Goal: Task Accomplishment & Management: Manage account settings

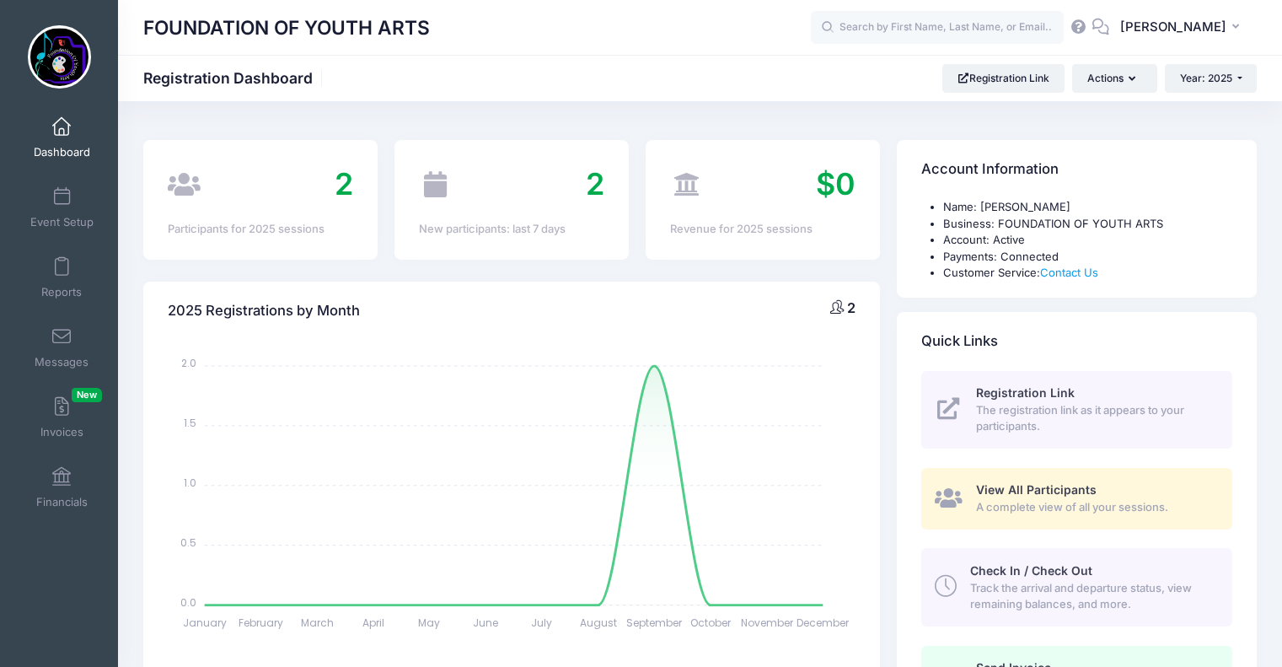
select select
click at [1145, 34] on span "[PERSON_NAME]" at bounding box center [1173, 27] width 106 height 19
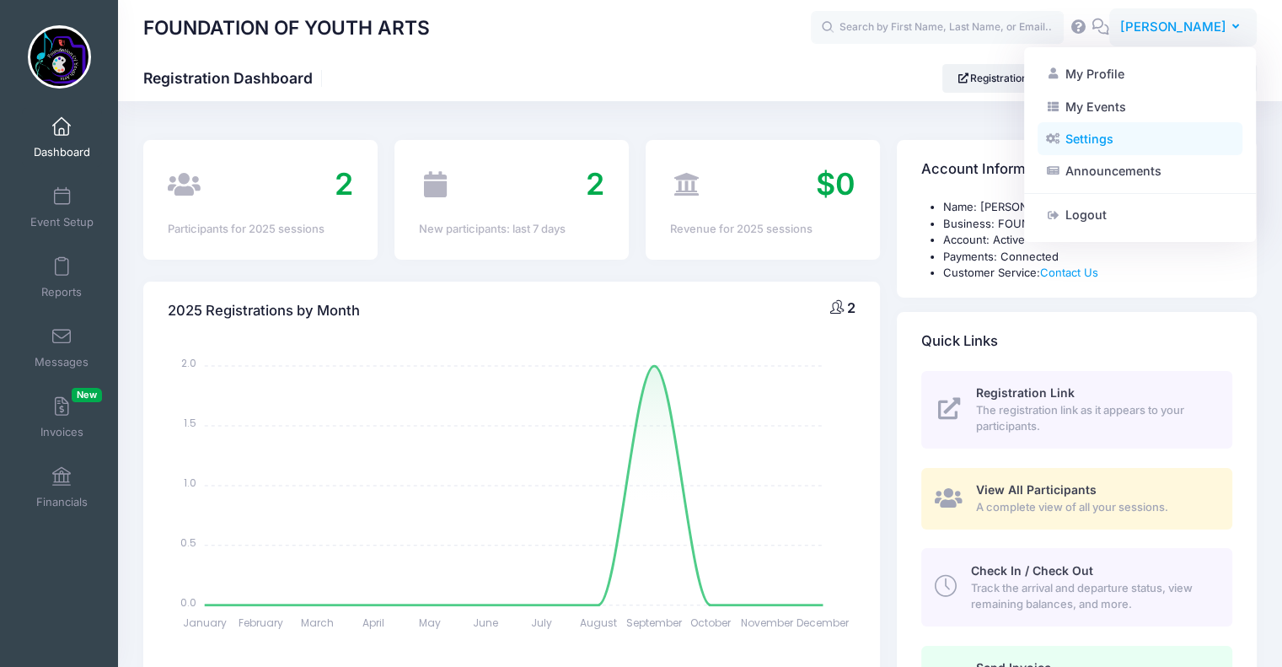
click at [1071, 132] on link "Settings" at bounding box center [1140, 139] width 205 height 32
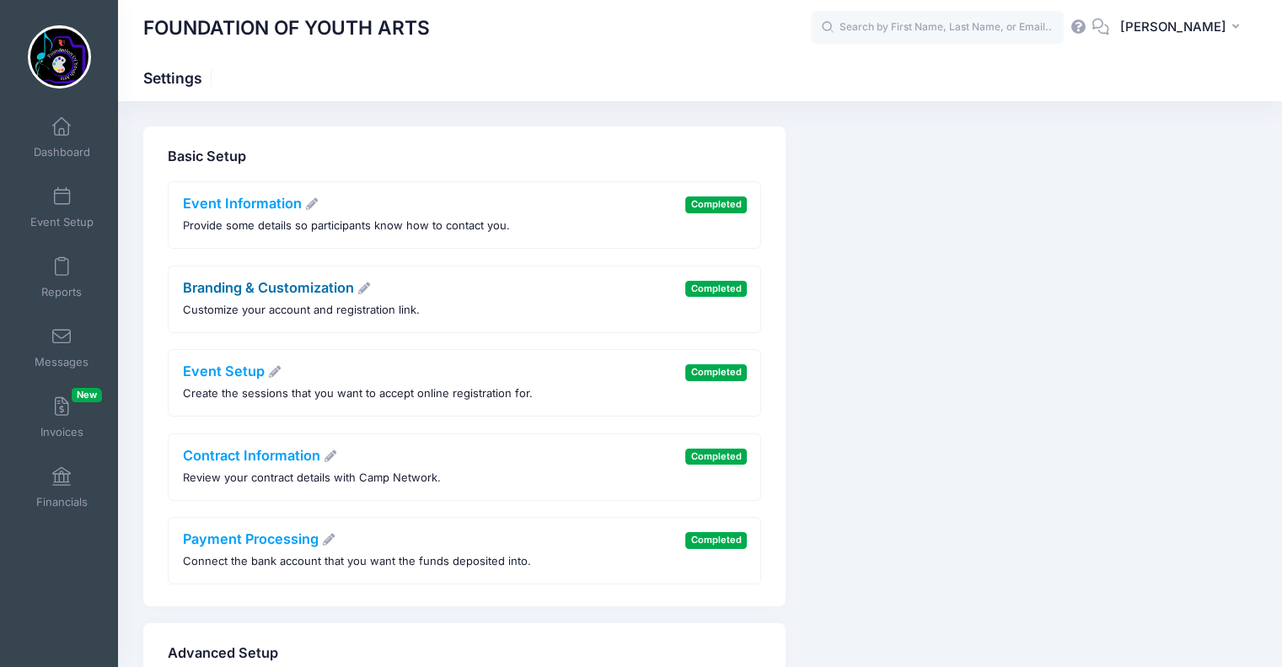
click at [365, 286] on icon at bounding box center [364, 288] width 15 height 12
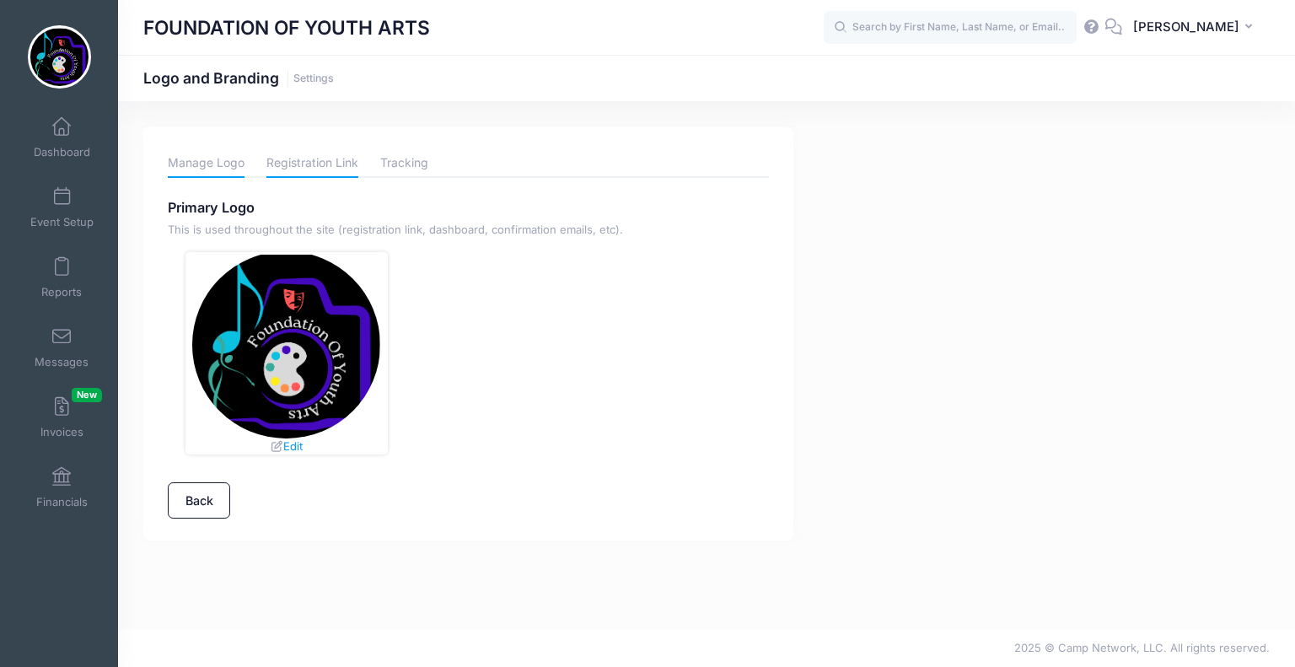
click at [319, 159] on link "Registration Link" at bounding box center [312, 163] width 92 height 30
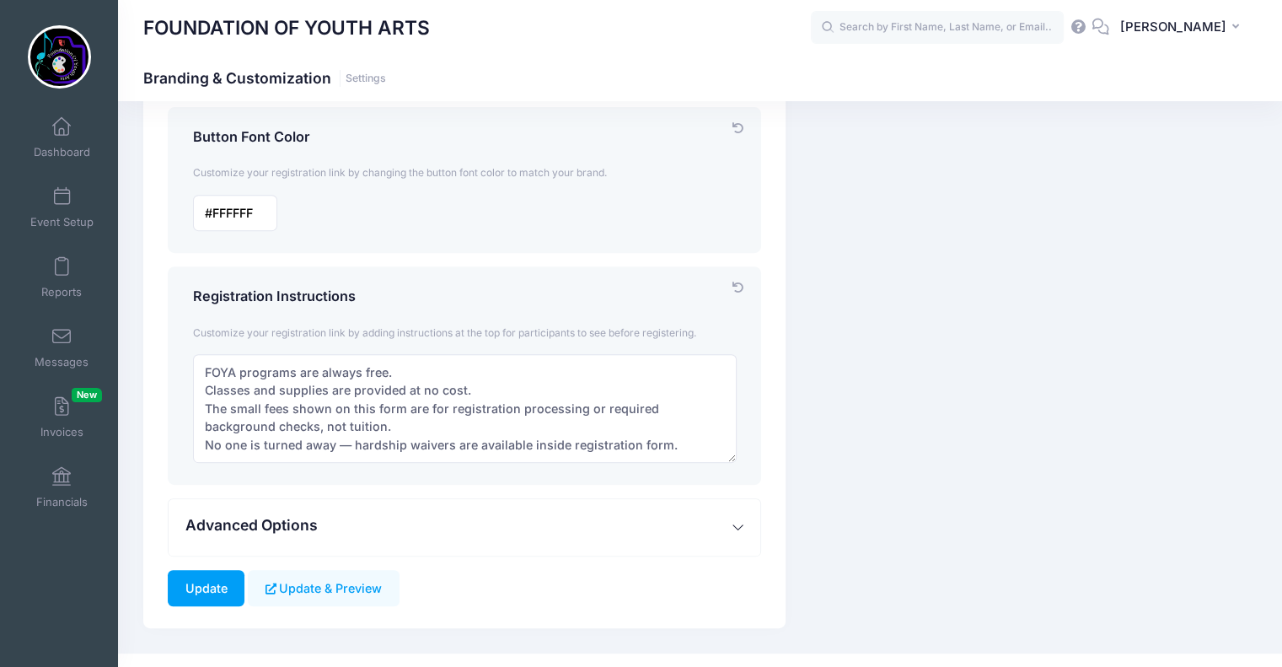
scroll to position [644, 0]
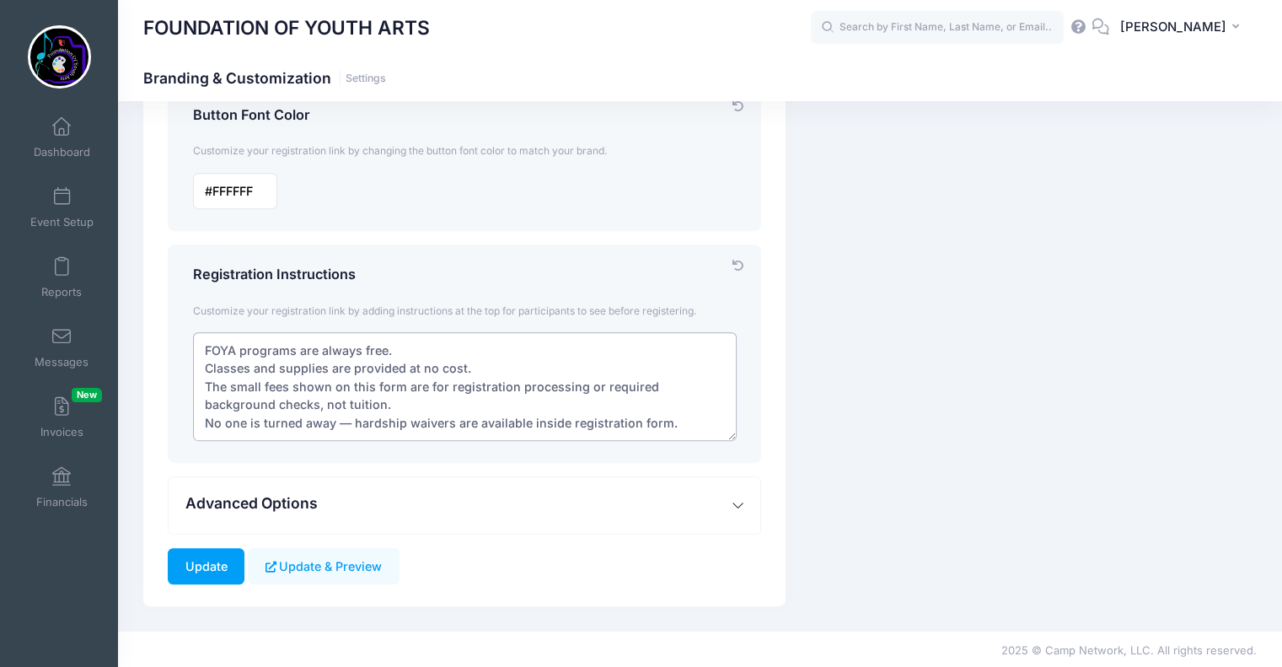
drag, startPoint x: 465, startPoint y: 366, endPoint x: 411, endPoint y: 366, distance: 54.0
click at [411, 366] on textarea "FOYA programs are always free. Classes and supplies are provided at no cost. Th…" at bounding box center [465, 386] width 544 height 109
click at [384, 353] on textarea "FOYA programs are always free. Classes and supplies are provided at no cost. Th…" at bounding box center [465, 386] width 544 height 109
drag, startPoint x: 391, startPoint y: 352, endPoint x: 364, endPoint y: 349, distance: 27.1
click at [364, 349] on textarea "FOYA programs are always free. Classes and supplies are provided at no cost. Th…" at bounding box center [465, 386] width 544 height 109
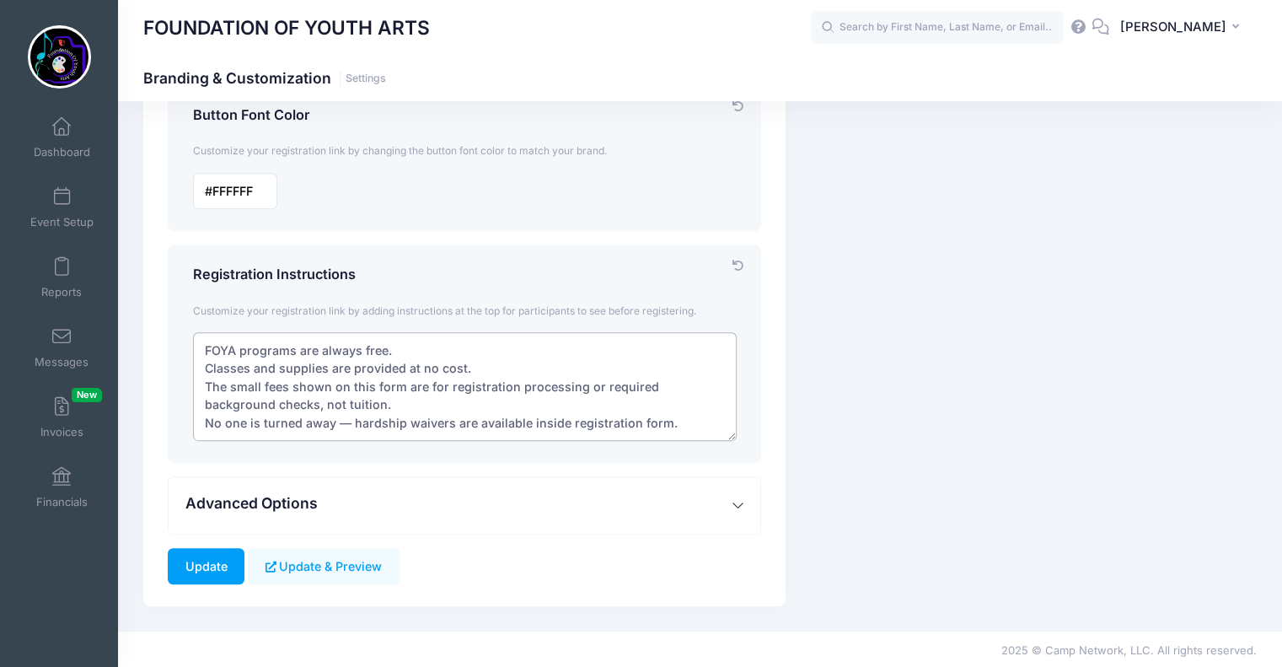
click at [373, 352] on textarea "FOYA programs are always free. Classes and supplies are provided at no cost. Th…" at bounding box center [465, 386] width 544 height 109
drag, startPoint x: 387, startPoint y: 345, endPoint x: 362, endPoint y: 346, distance: 25.3
click at [362, 346] on textarea "FOYA programs are always free. Classes and supplies are provided at no cost. Th…" at bounding box center [465, 386] width 544 height 109
drag, startPoint x: 202, startPoint y: 346, endPoint x: 476, endPoint y: 364, distance: 274.6
click at [476, 364] on textarea "FOYA programs are always free. Classes and supplies are provided at no cost. Th…" at bounding box center [465, 386] width 544 height 109
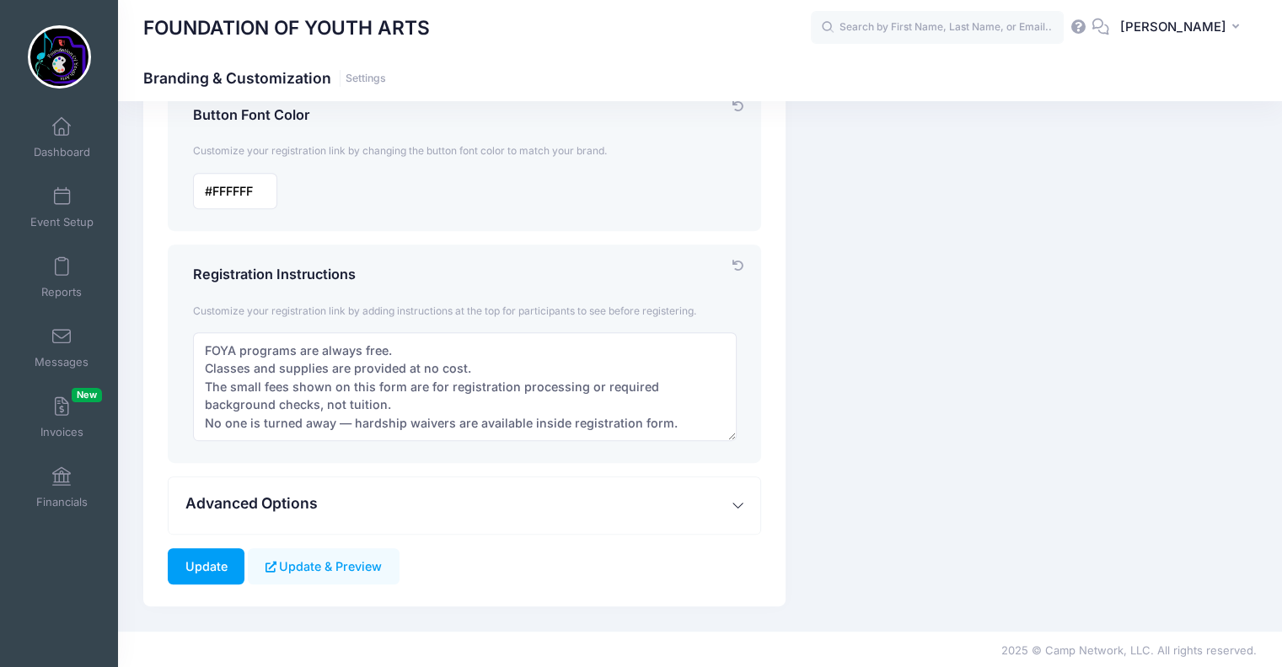
drag, startPoint x: 476, startPoint y: 364, endPoint x: 435, endPoint y: 322, distance: 59.0
click at [435, 322] on div "Customize your registration link by adding instructions at the top for particip…" at bounding box center [465, 310] width 561 height 44
drag, startPoint x: 478, startPoint y: 366, endPoint x: 189, endPoint y: 336, distance: 290.7
click at [189, 336] on div "FOYA programs are always free. Classes and supplies are provided at no cost. Th…" at bounding box center [465, 386] width 561 height 109
click at [516, 338] on textarea "FOYA programs are always free. Classes and supplies are provided at no cost. Th…" at bounding box center [465, 386] width 544 height 109
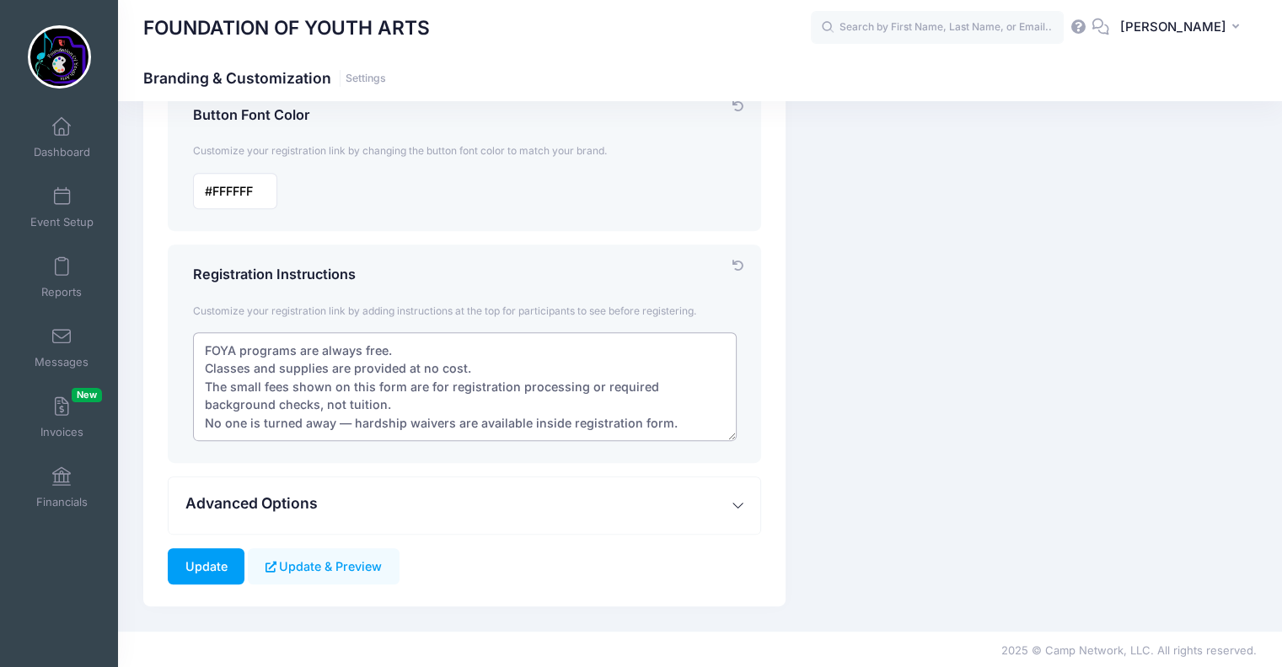
drag, startPoint x: 381, startPoint y: 345, endPoint x: 320, endPoint y: 349, distance: 61.7
click at [320, 349] on textarea "FOYA programs are always free. Classes and supplies are provided at no cost. Th…" at bounding box center [465, 386] width 544 height 109
click at [458, 361] on textarea "FOYA programs are always free. Classes and supplies are provided at no cost. Th…" at bounding box center [465, 386] width 544 height 109
click at [385, 343] on textarea "FOYA programs are always free. Classes and supplies are provided at no cost. Th…" at bounding box center [465, 386] width 544 height 109
type textarea "FOYA programs are always . Classes and supplies are provided at no cost. The sm…"
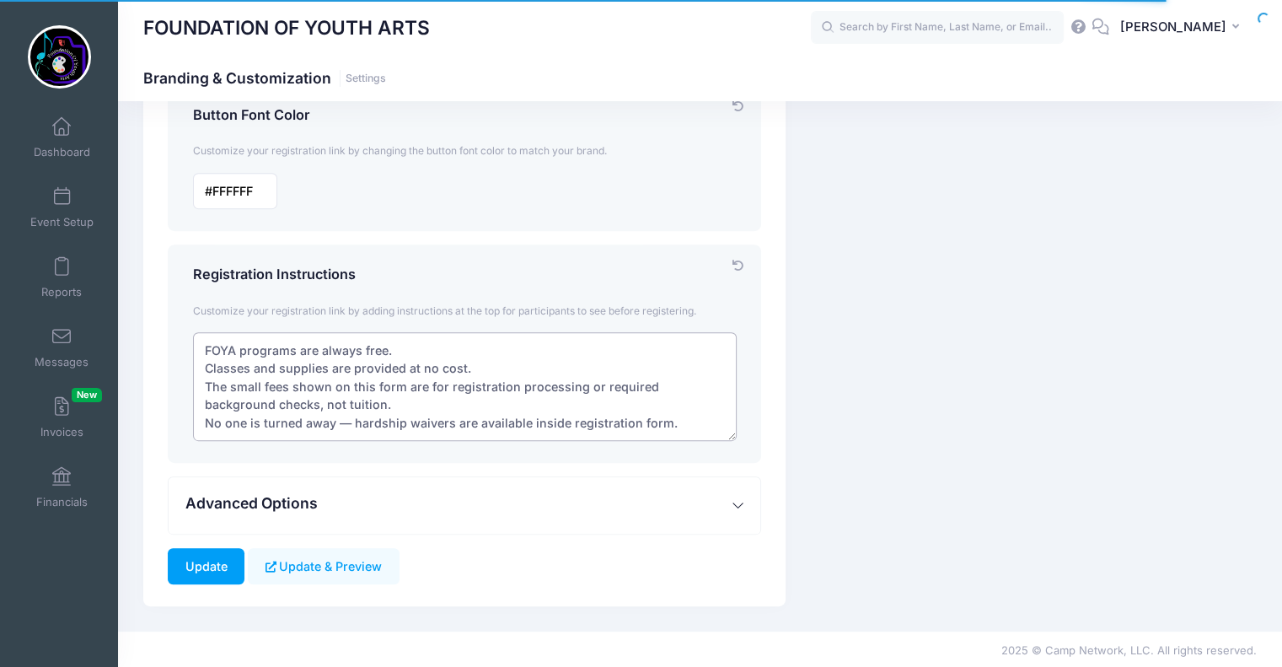
click at [398, 354] on textarea "FOYA programs are always free. Classes and supplies are provided at no cost. Th…" at bounding box center [465, 386] width 544 height 109
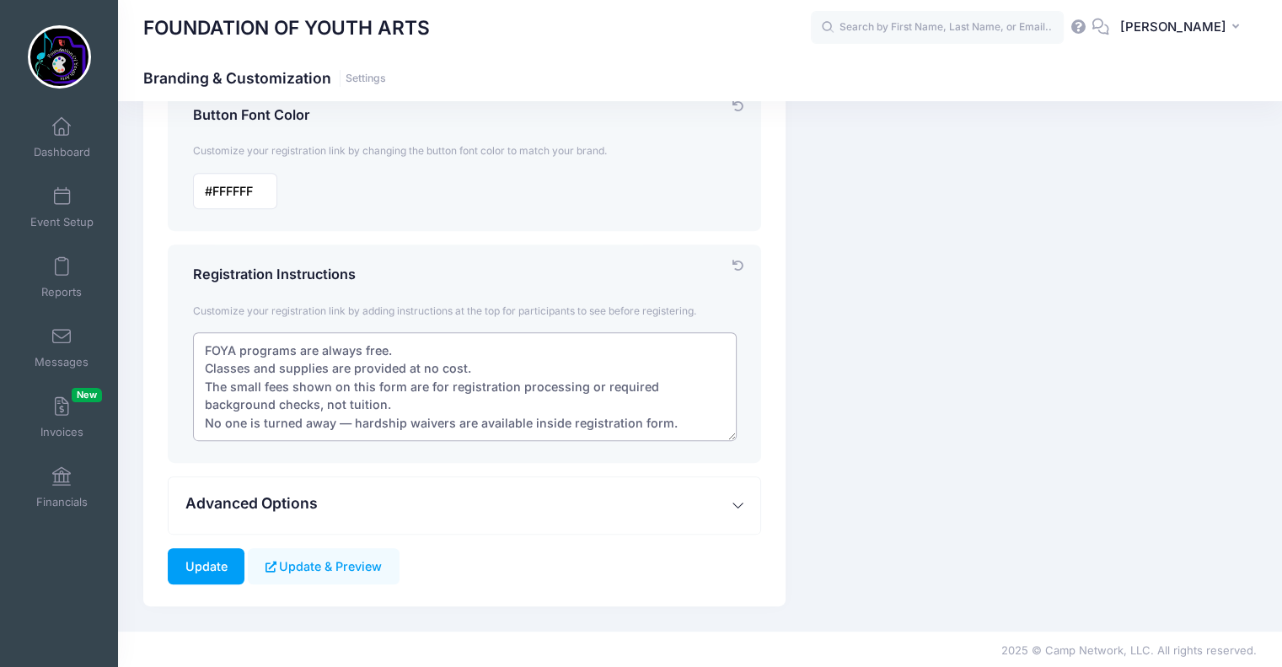
drag, startPoint x: 388, startPoint y: 349, endPoint x: 353, endPoint y: 348, distance: 34.6
click at [353, 348] on textarea "FOYA programs are always free. Classes and supplies are provided at no cost. Th…" at bounding box center [465, 386] width 544 height 109
click at [438, 345] on textarea "FOYA programs are always free. Classes and supplies are provided at no cost. Th…" at bounding box center [465, 386] width 544 height 109
drag, startPoint x: 384, startPoint y: 350, endPoint x: 366, endPoint y: 353, distance: 18.9
click at [366, 353] on textarea "FOYA programs are always free. Classes and supplies are provided at no cost. Th…" at bounding box center [465, 386] width 544 height 109
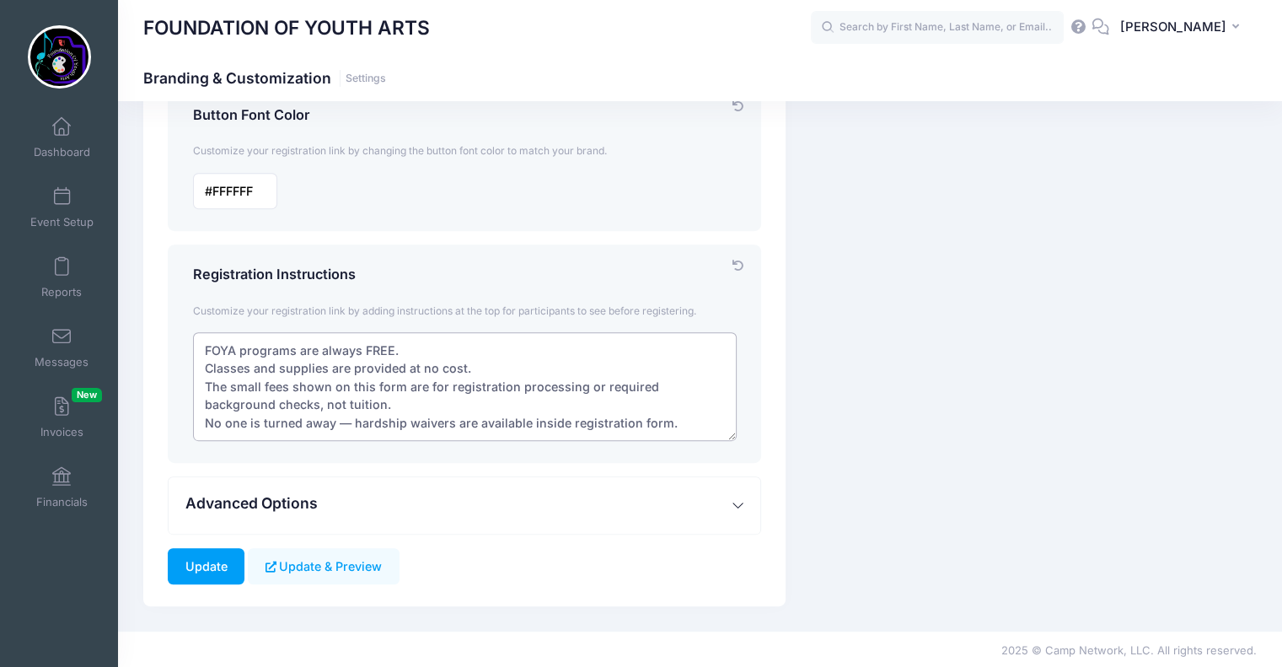
click at [459, 368] on textarea "FOYA programs are always free. Classes and supplies are provided at no cost. Th…" at bounding box center [465, 386] width 544 height 109
type textarea "FOYA programs are always FREE. Classes and supplies are provided at NO COST. Th…"
click at [205, 561] on input "Update" at bounding box center [206, 566] width 77 height 36
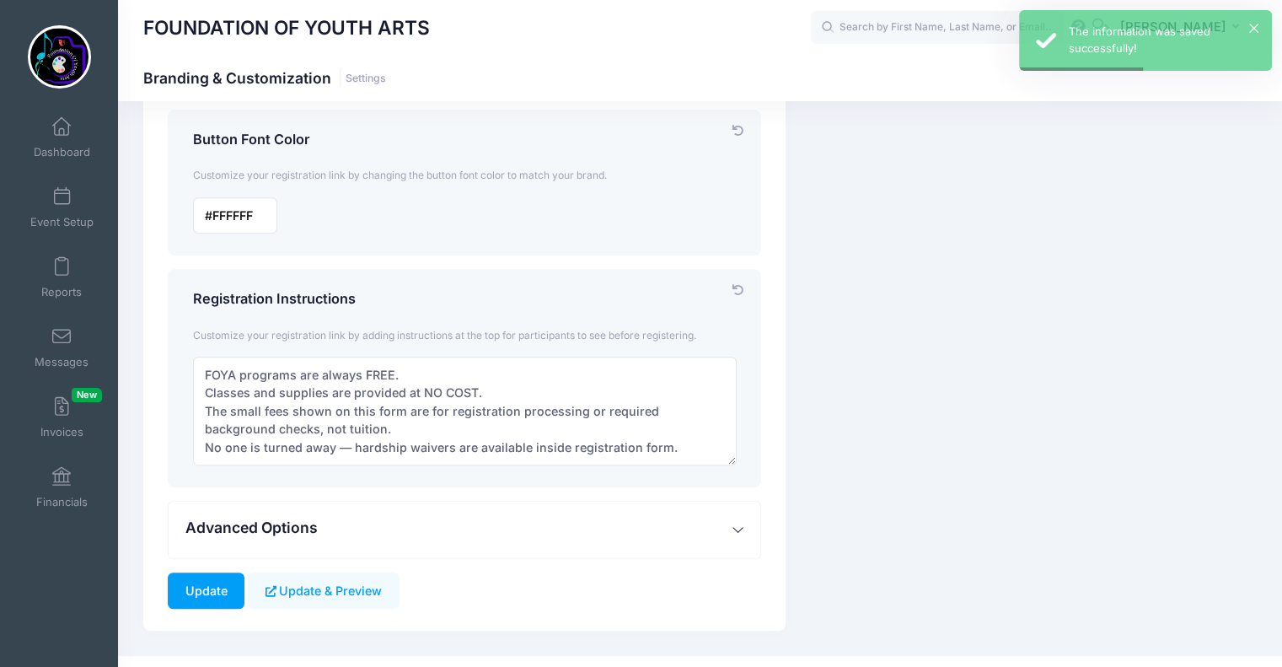
scroll to position [644, 0]
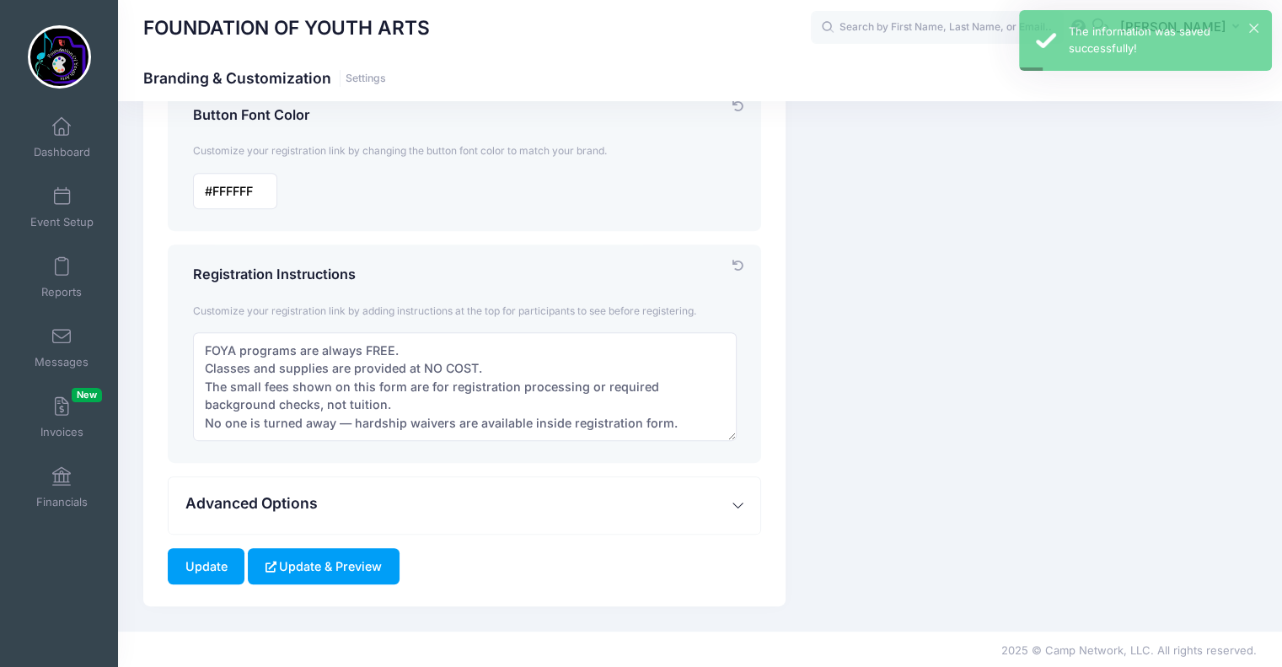
click at [325, 560] on button "Update & Preview" at bounding box center [323, 566] width 151 height 36
